Goal: Task Accomplishment & Management: Manage account settings

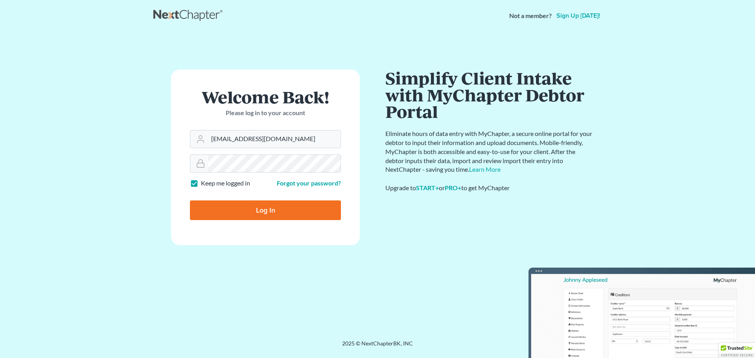
type input "[EMAIL_ADDRESS][DOMAIN_NAME]"
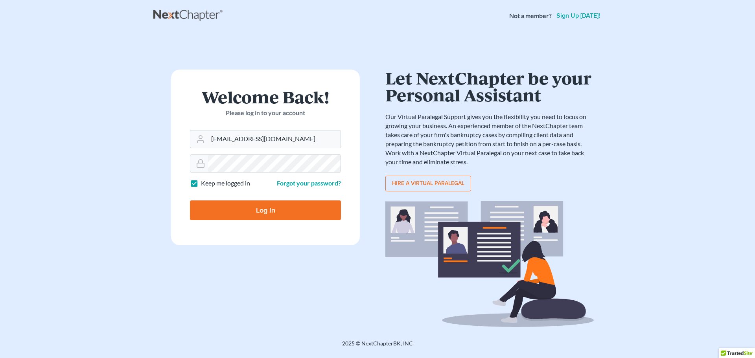
click at [268, 216] on input "Log In" at bounding box center [265, 211] width 151 height 20
type input "Thinking..."
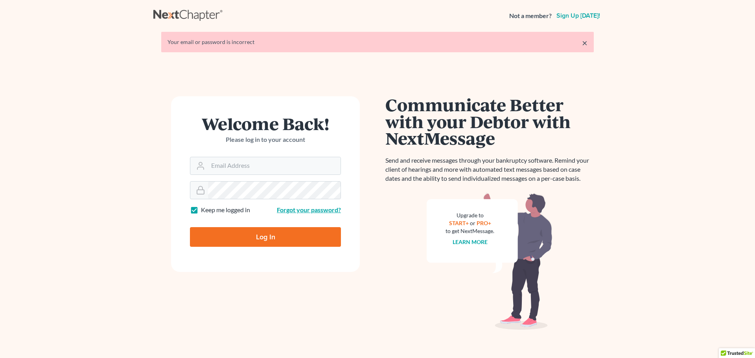
click at [306, 210] on link "Forgot your password?" at bounding box center [309, 209] width 64 height 7
